Goal: Book appointment/travel/reservation

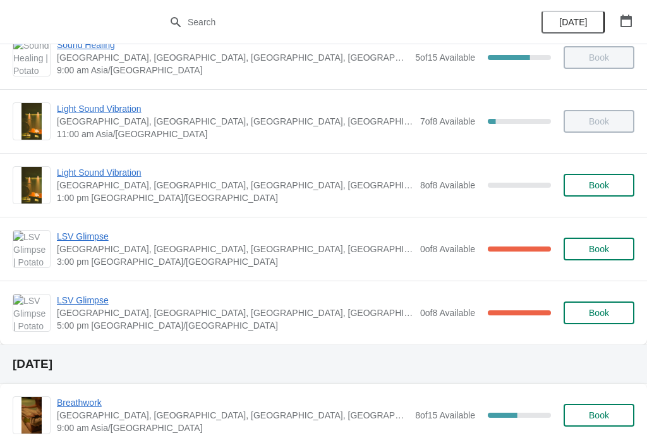
scroll to position [90, 0]
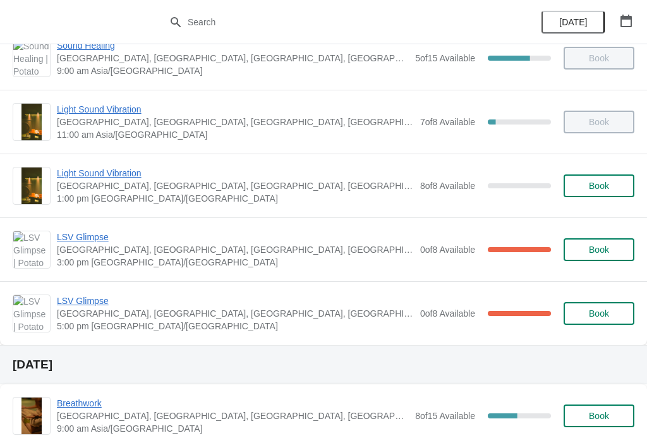
click at [127, 177] on span "Light Sound Vibration" at bounding box center [235, 173] width 357 height 13
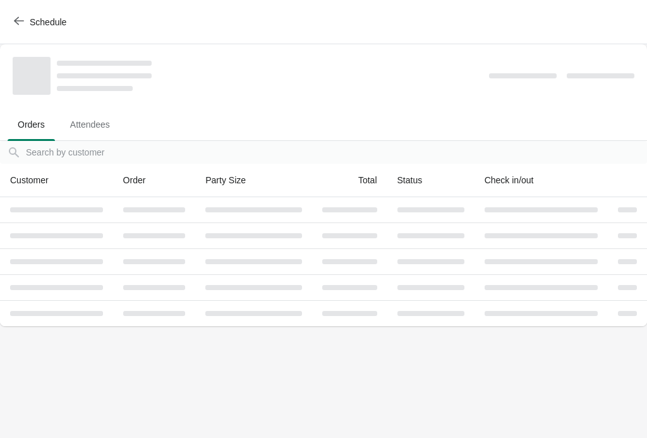
scroll to position [0, 0]
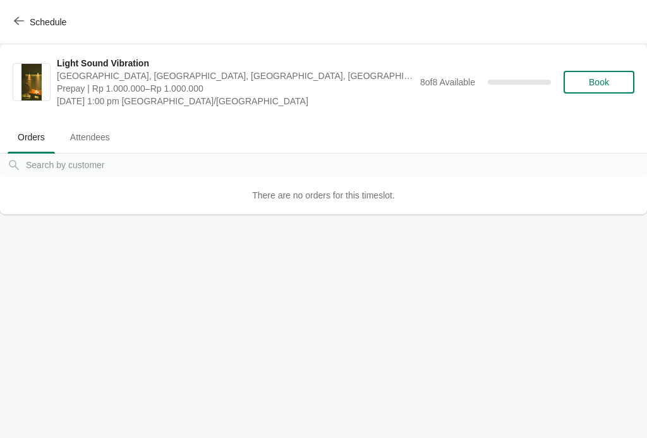
click at [16, 27] on span "button" at bounding box center [19, 22] width 10 height 12
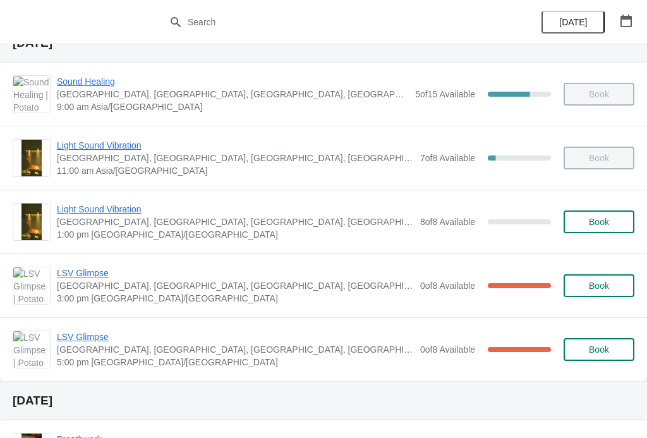
scroll to position [58, 0]
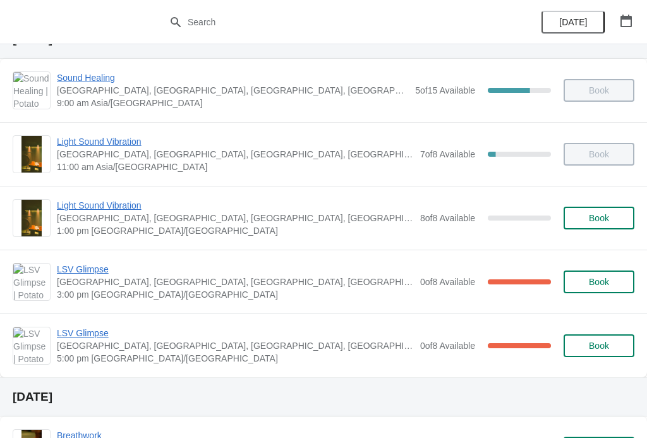
click at [63, 204] on span "Light Sound Vibration" at bounding box center [235, 205] width 357 height 13
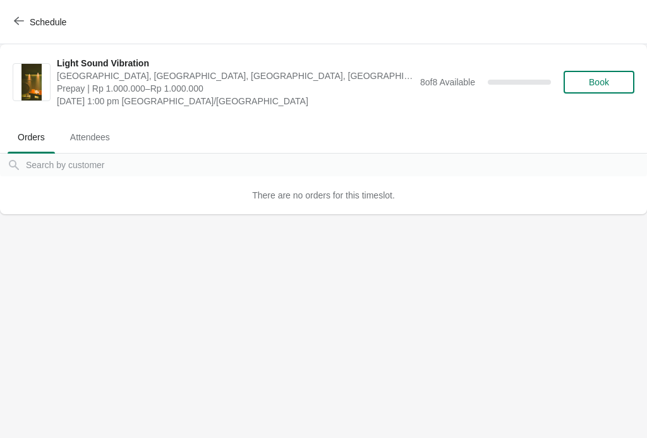
scroll to position [0, 0]
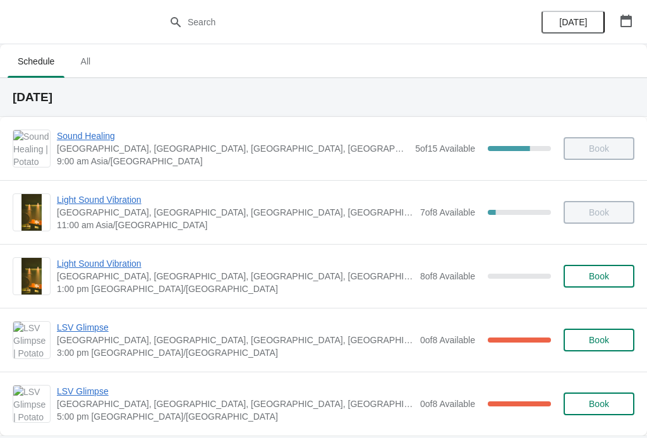
click at [2, 358] on div "LSV Glimpse Potato Head Suites & Studios, Jalan Petitenget, Seminyak, Badung Re…" at bounding box center [323, 340] width 647 height 64
click at [81, 265] on span "Light Sound Vibration" at bounding box center [235, 263] width 357 height 13
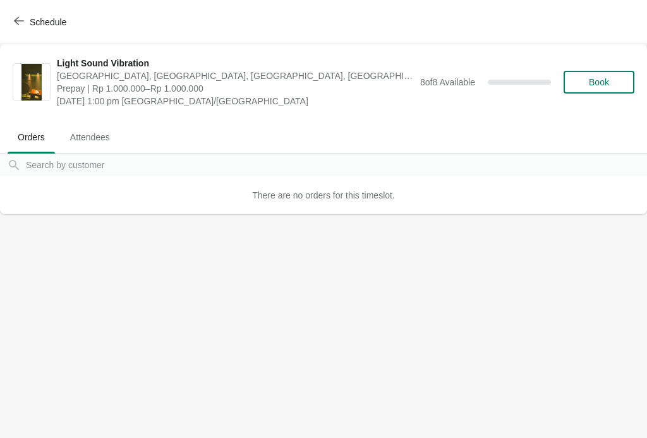
click at [596, 59] on div "Light Sound Vibration Potato Head Suites & Studios, Jalan Petitenget, Seminyak,…" at bounding box center [345, 82] width 577 height 51
click at [595, 82] on span "Book" at bounding box center [599, 82] width 20 height 10
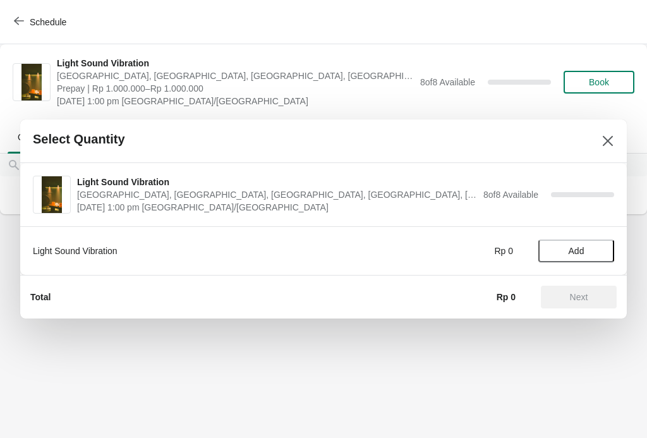
click at [580, 240] on button "Add" at bounding box center [576, 250] width 76 height 23
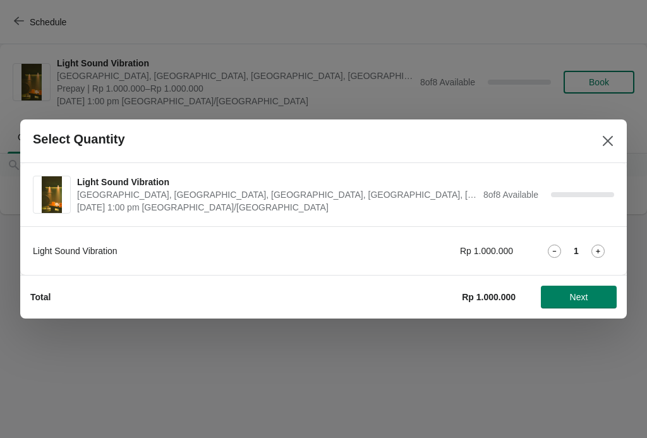
click at [613, 257] on div "1" at bounding box center [576, 251] width 76 height 13
click at [599, 247] on icon at bounding box center [597, 251] width 13 height 13
click at [579, 287] on button "Next" at bounding box center [579, 297] width 76 height 23
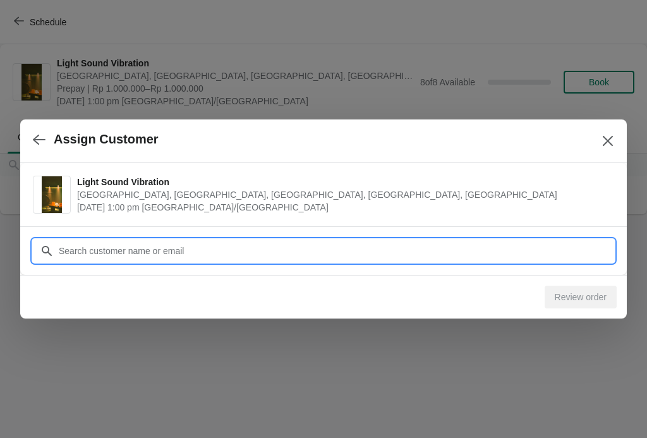
click at [548, 253] on input "Customer" at bounding box center [336, 250] width 556 height 23
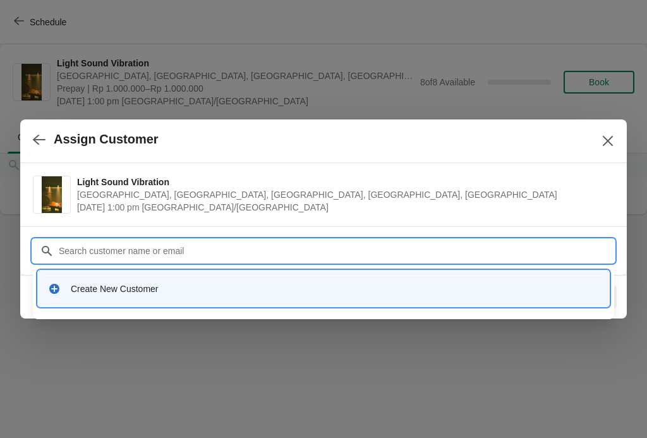
click at [491, 280] on div "Create New Customer" at bounding box center [323, 288] width 561 height 26
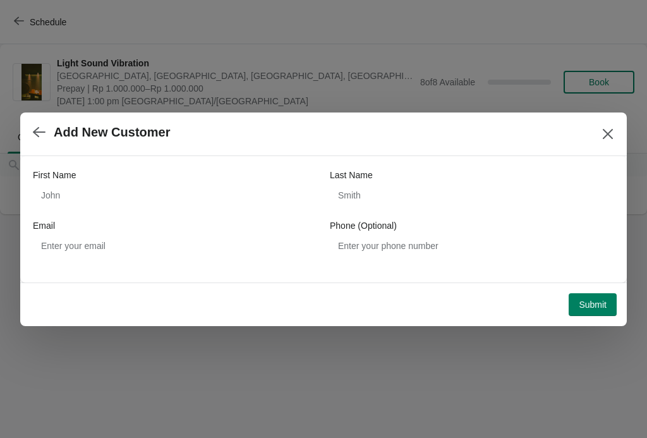
click at [605, 131] on icon "Close" at bounding box center [608, 133] width 10 height 10
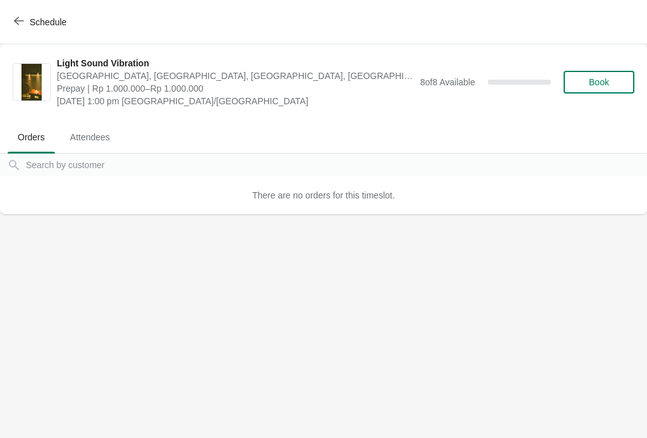
click at [21, 27] on span "button" at bounding box center [19, 22] width 10 height 12
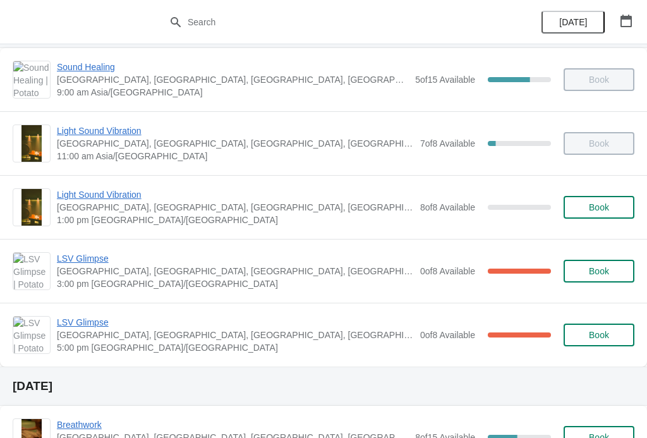
scroll to position [68, 0]
click at [605, 204] on span "Book" at bounding box center [599, 208] width 20 height 10
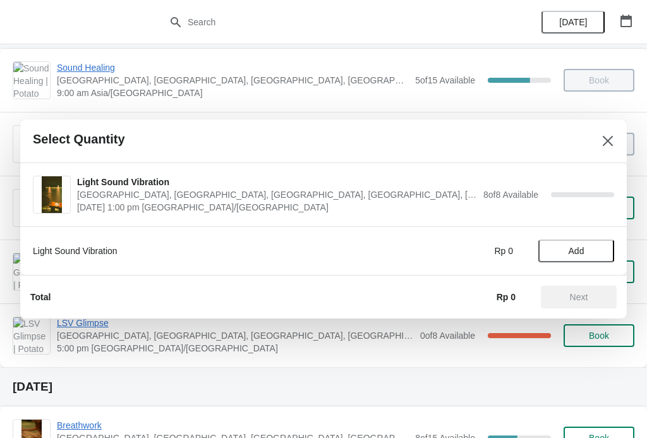
click at [613, 138] on icon "Close" at bounding box center [607, 141] width 13 height 13
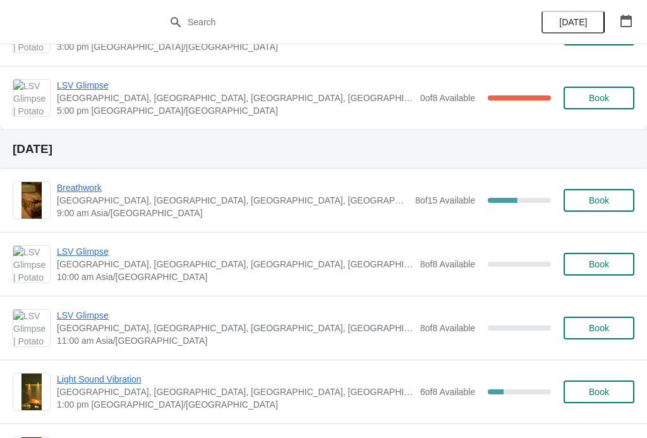
scroll to position [305, 0]
click at [611, 199] on span "Book" at bounding box center [599, 201] width 48 height 10
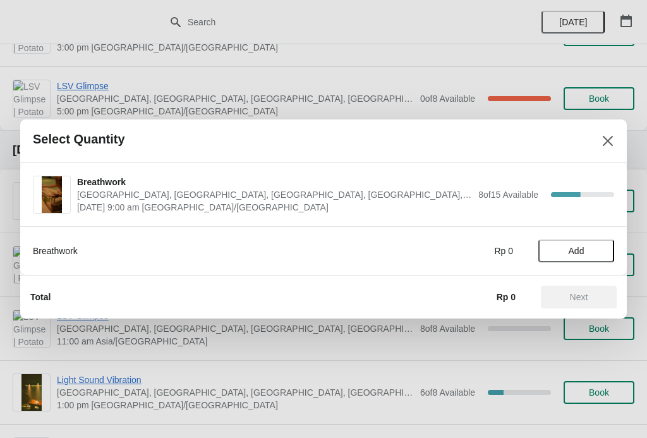
click at [609, 138] on icon "Close" at bounding box center [607, 141] width 13 height 13
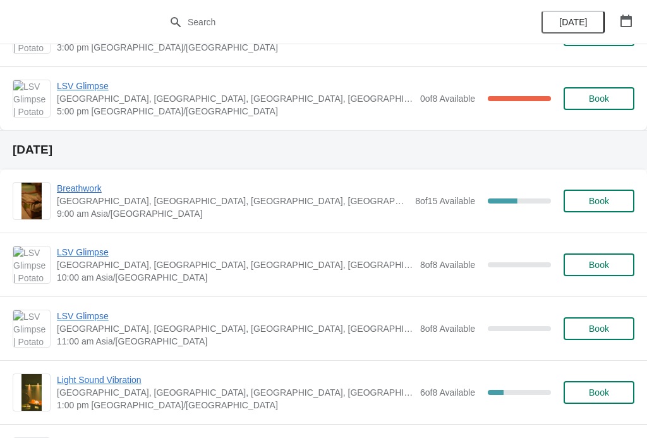
click at [597, 193] on button "Book" at bounding box center [599, 201] width 71 height 23
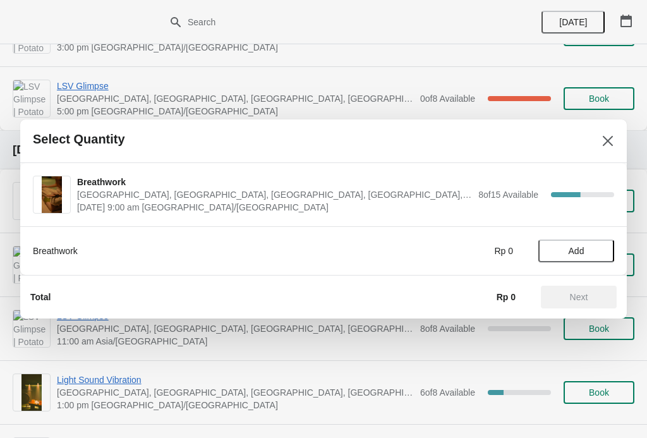
click at [579, 255] on span "Add" at bounding box center [577, 251] width 16 height 10
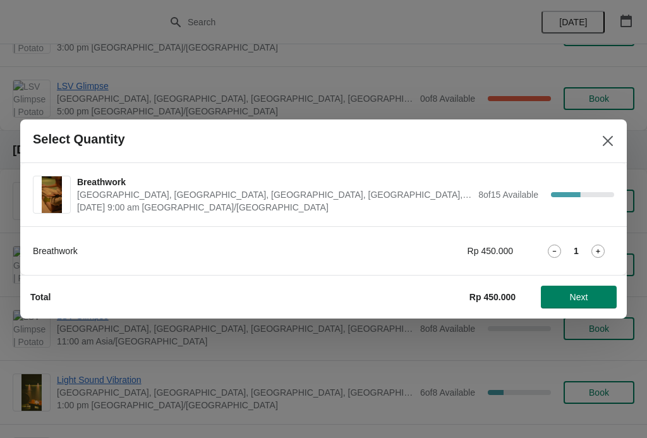
click at [603, 245] on icon at bounding box center [597, 251] width 13 height 13
click at [568, 307] on button "Next" at bounding box center [579, 297] width 76 height 23
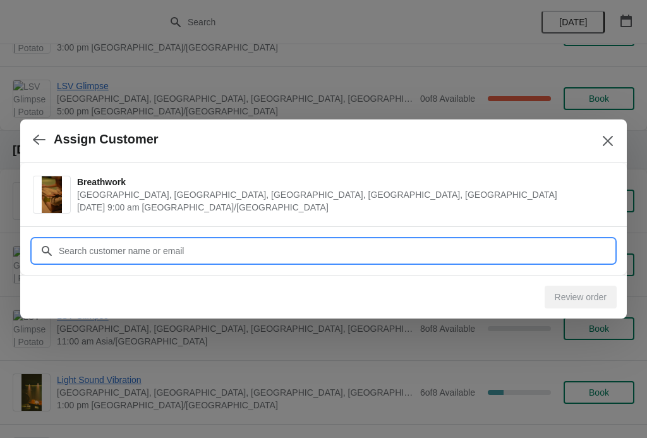
click at [563, 248] on input "Customer" at bounding box center [336, 250] width 556 height 23
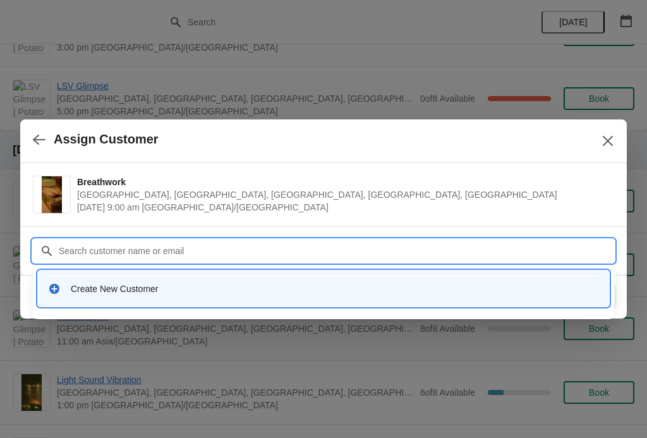
click at [243, 284] on div "Create New Customer" at bounding box center [335, 288] width 528 height 13
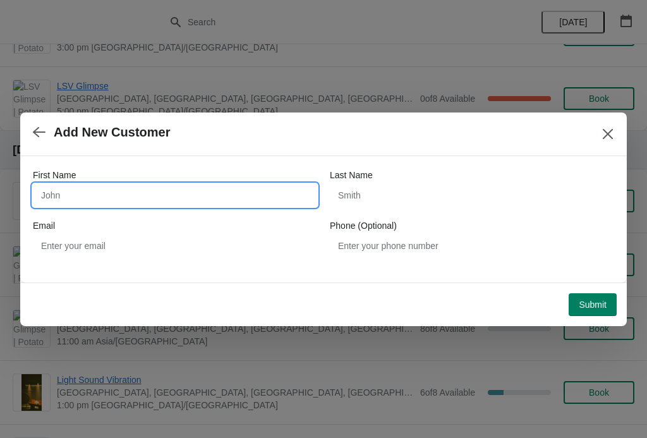
click at [187, 197] on input "First Name" at bounding box center [175, 195] width 284 height 23
type input "Shiyu"
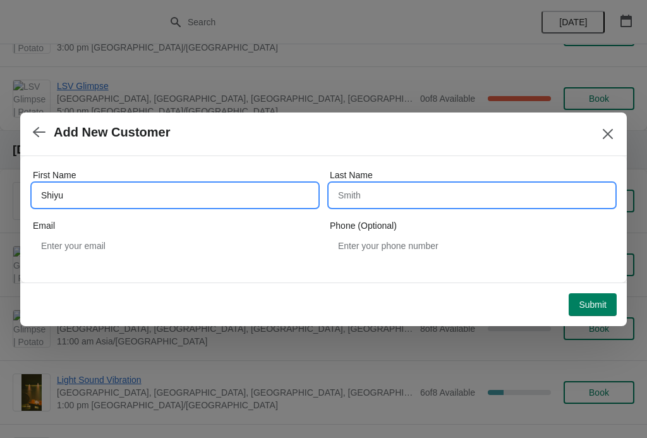
click at [408, 206] on input "Last Name" at bounding box center [472, 195] width 284 height 23
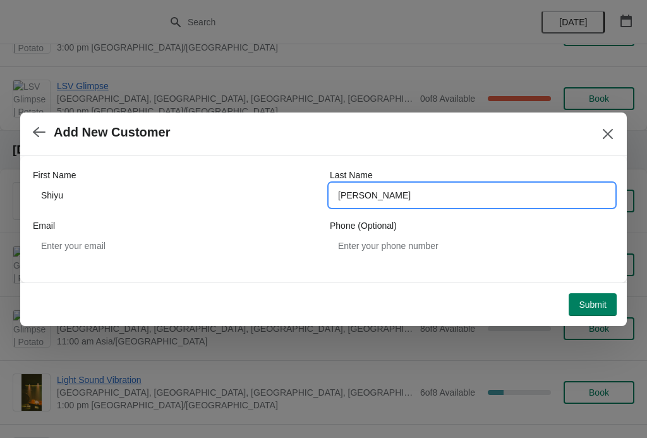
type input "Liu"
click at [277, 229] on div "Email" at bounding box center [175, 225] width 284 height 13
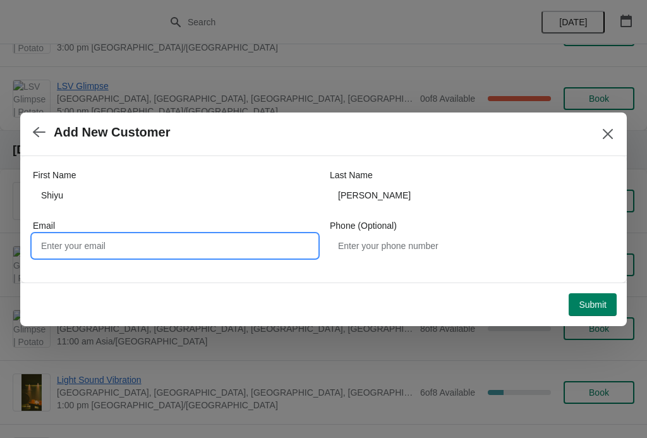
click at [162, 234] on input "Email" at bounding box center [175, 245] width 284 height 23
type input "Yipeng.xie@outlook.com"
click at [594, 307] on span "Submit" at bounding box center [593, 304] width 28 height 10
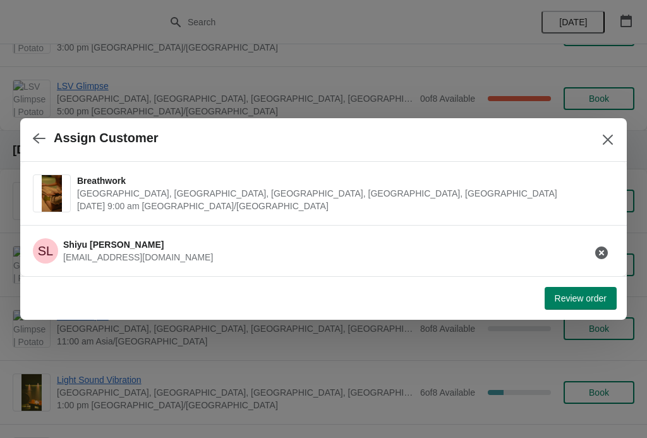
click at [572, 297] on span "Review order" at bounding box center [581, 298] width 52 height 10
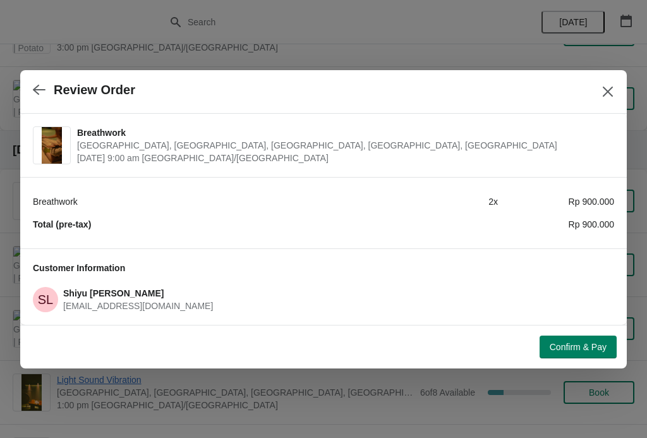
click at [568, 348] on span "Confirm & Pay" at bounding box center [578, 347] width 57 height 10
